Goal: Find specific page/section: Find specific page/section

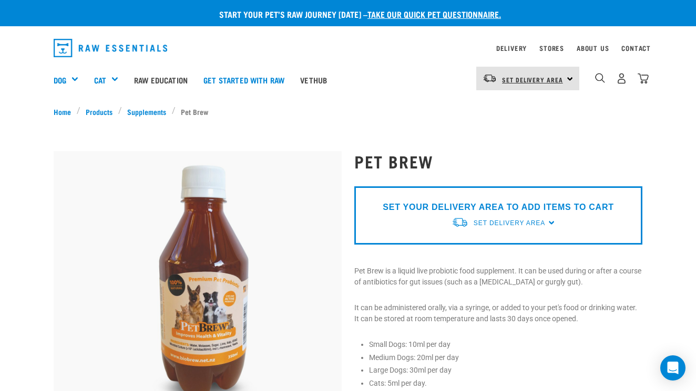
click at [512, 82] on link "Set Delivery Area" at bounding box center [532, 79] width 61 height 17
click at [506, 111] on link "[GEOGRAPHIC_DATA]" at bounding box center [526, 108] width 101 height 23
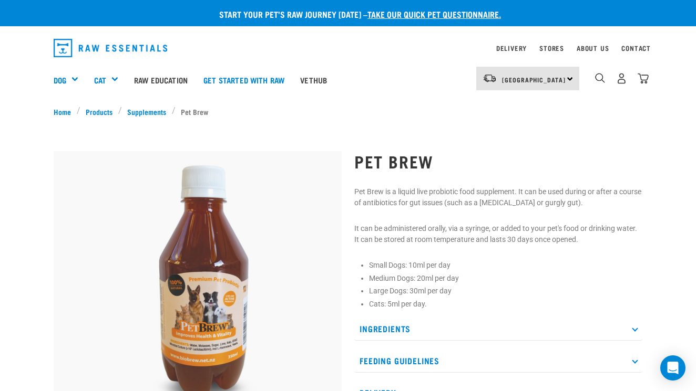
click at [195, 112] on li "Pet Brew" at bounding box center [193, 111] width 42 height 11
click at [157, 110] on link "Supplements" at bounding box center [147, 111] width 50 height 11
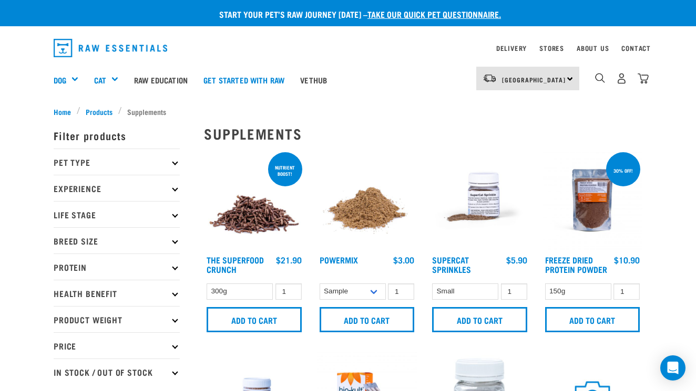
click at [596, 84] on div "dropdown navigation" at bounding box center [599, 78] width 11 height 11
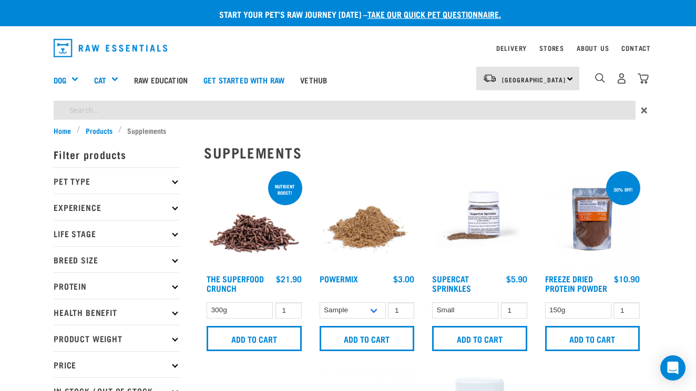
click at [566, 108] on input "search" at bounding box center [345, 110] width 582 height 19
type input "pet brew"
